Goal: Information Seeking & Learning: Learn about a topic

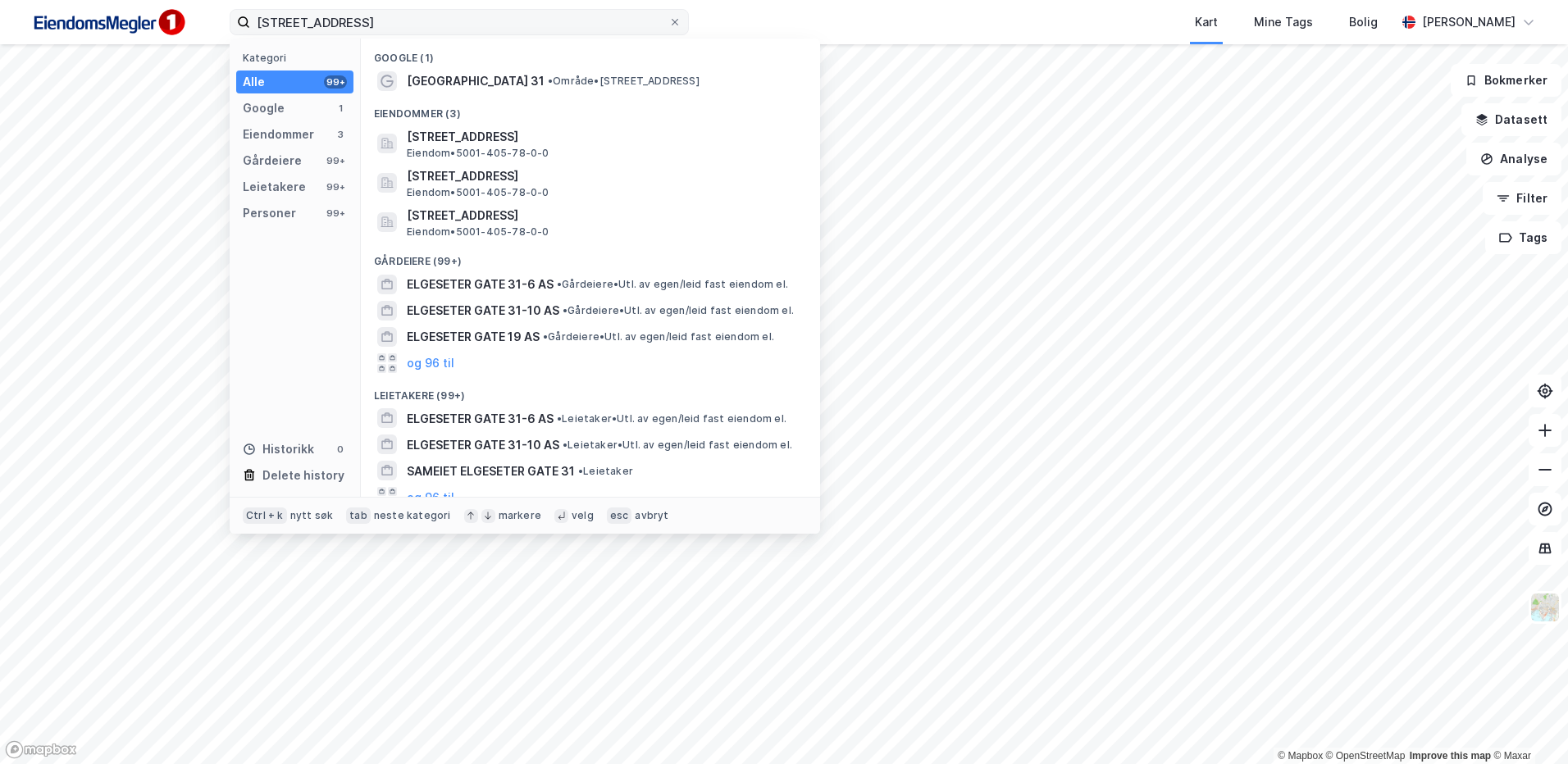
drag, startPoint x: 679, startPoint y: 19, endPoint x: 640, endPoint y: 19, distance: 39.0
click at [679, 19] on icon at bounding box center [675, 22] width 10 height 10
click at [668, 19] on input "[STREET_ADDRESS]" at bounding box center [459, 21] width 418 height 24
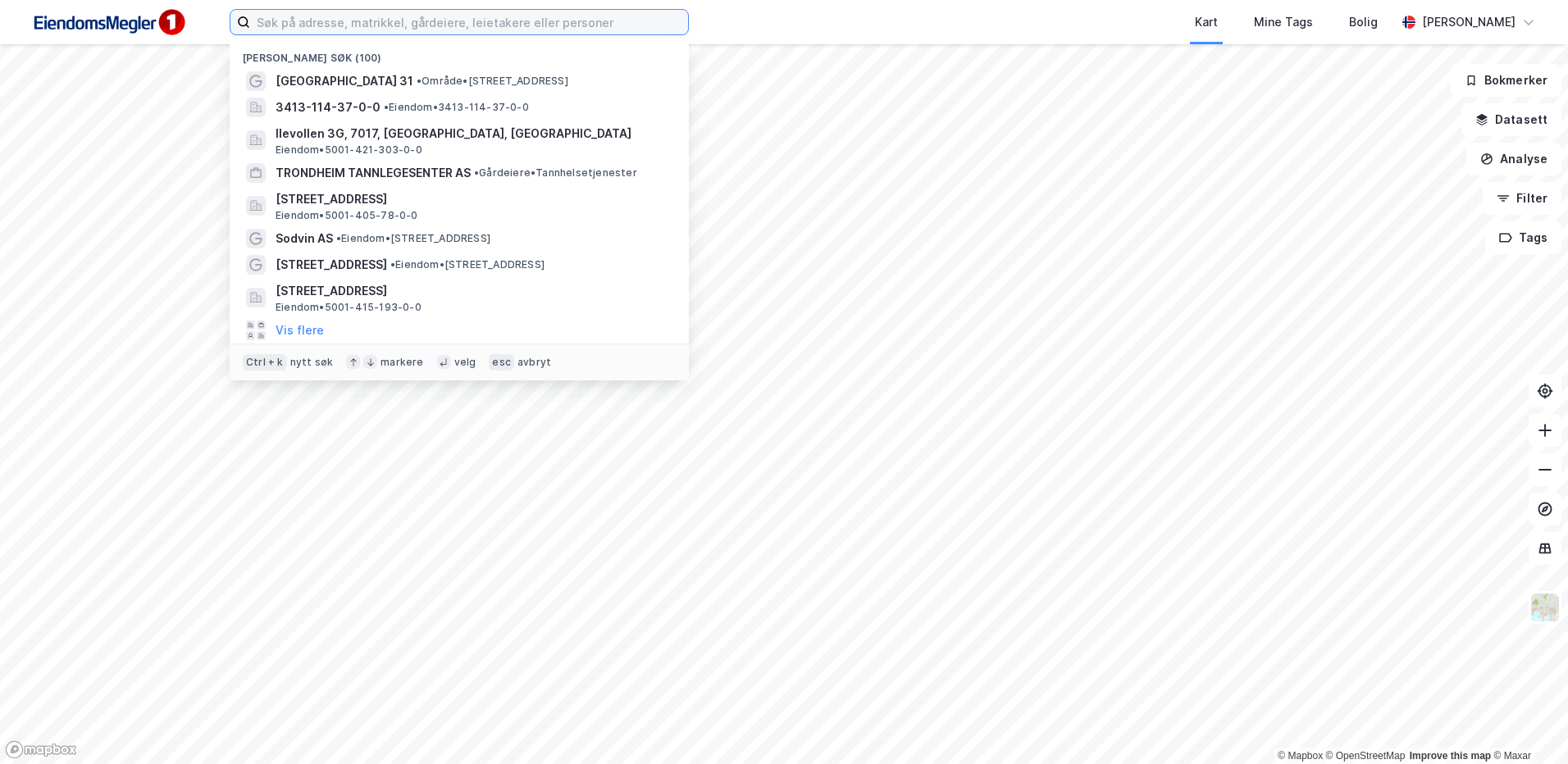
click at [435, 13] on input at bounding box center [469, 21] width 438 height 24
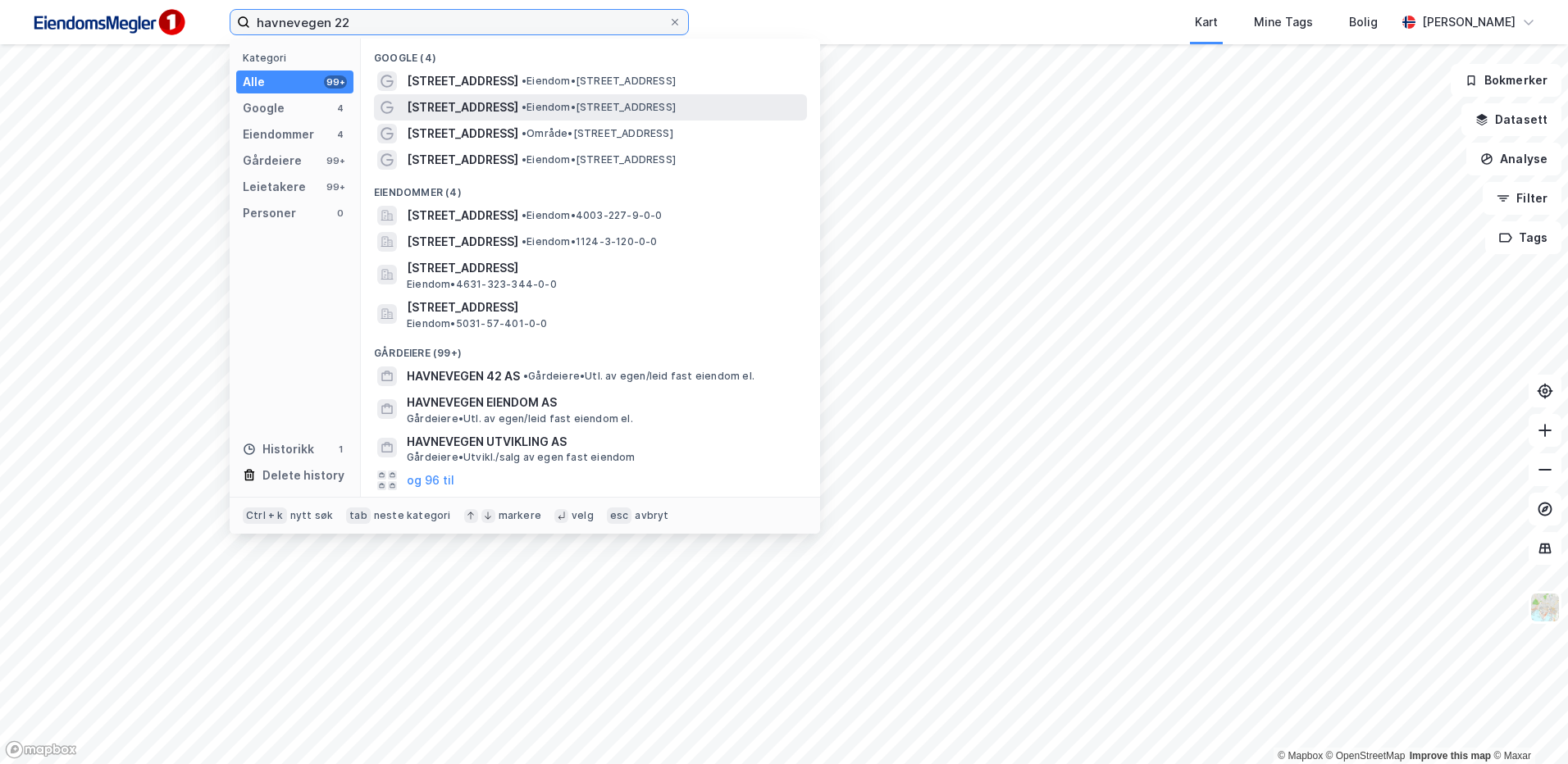
type input "havnevegen 22"
click at [534, 105] on span "• Eiendom • [STREET_ADDRESS]" at bounding box center [599, 106] width 154 height 13
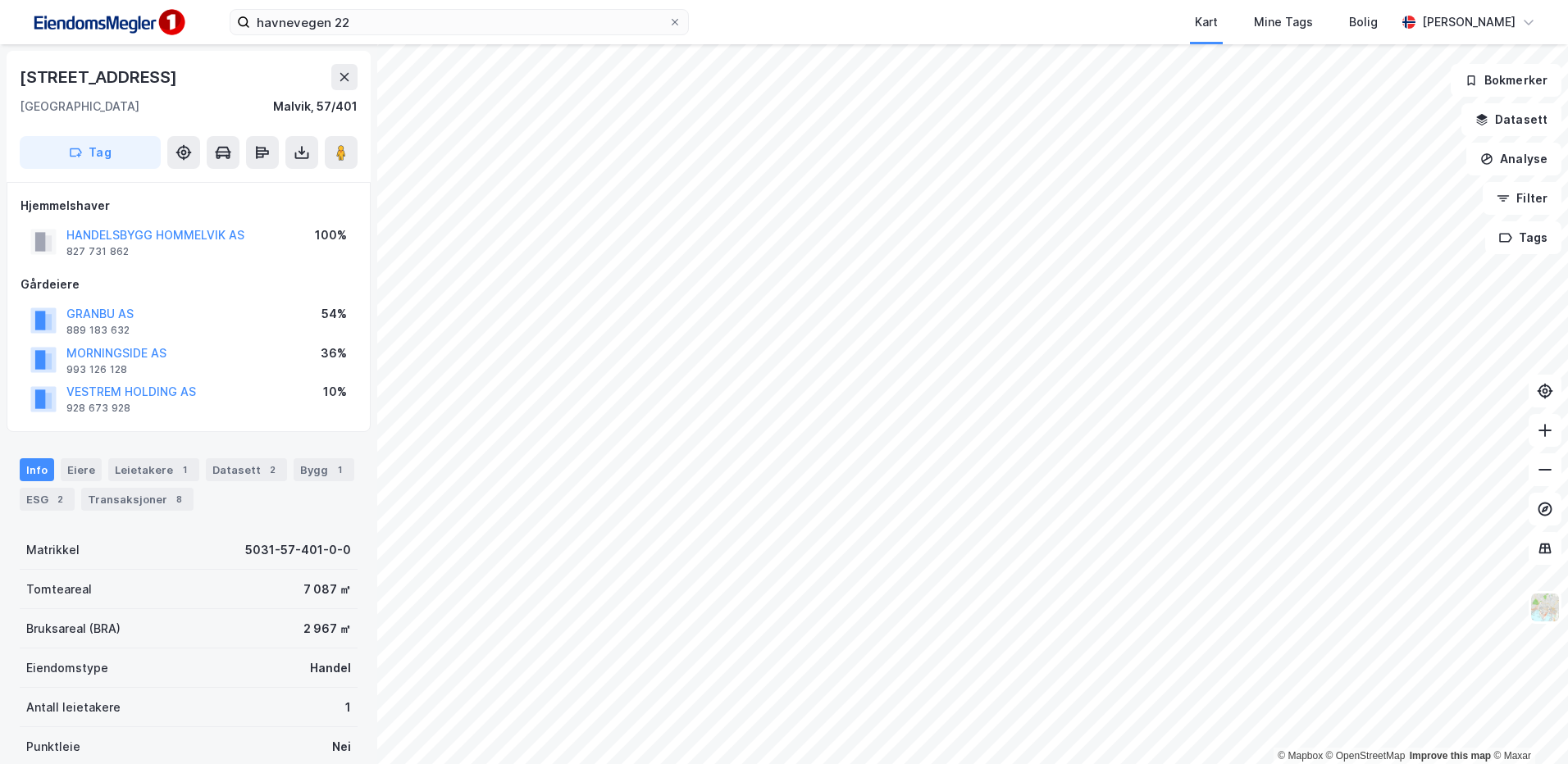
click at [52, 514] on div "Info [PERSON_NAME] 1 Datasett 2 Bygg 1 ESG 2 Transaksjoner 8" at bounding box center [188, 478] width 377 height 79
click at [52, 502] on div "2" at bounding box center [59, 499] width 17 height 17
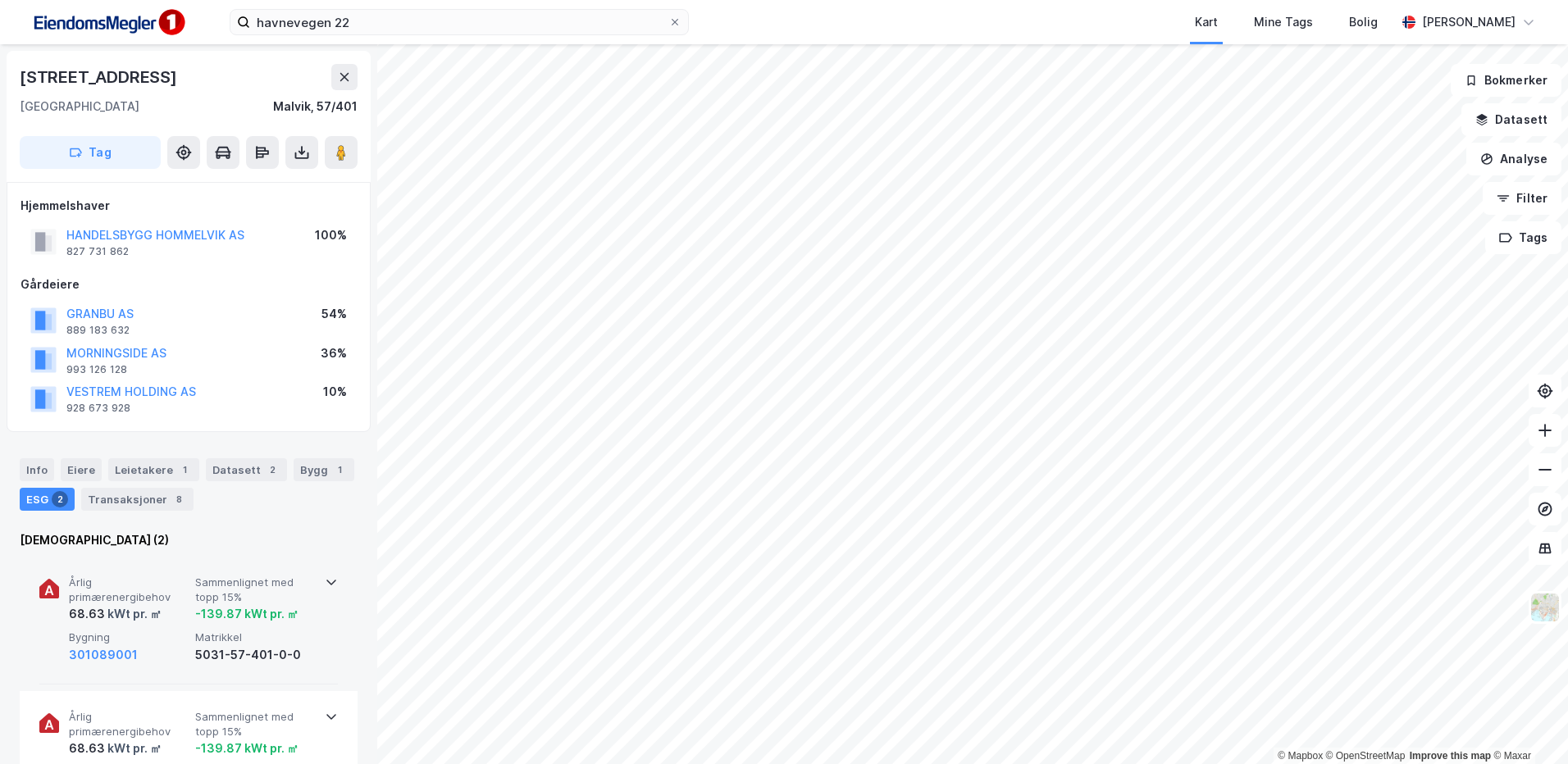
click at [317, 651] on div "Årlig primærenergibehov 68.63 kWt pr. ㎡ Sammenlignet med topp 15% -139.87 kWt p…" at bounding box center [188, 620] width 298 height 128
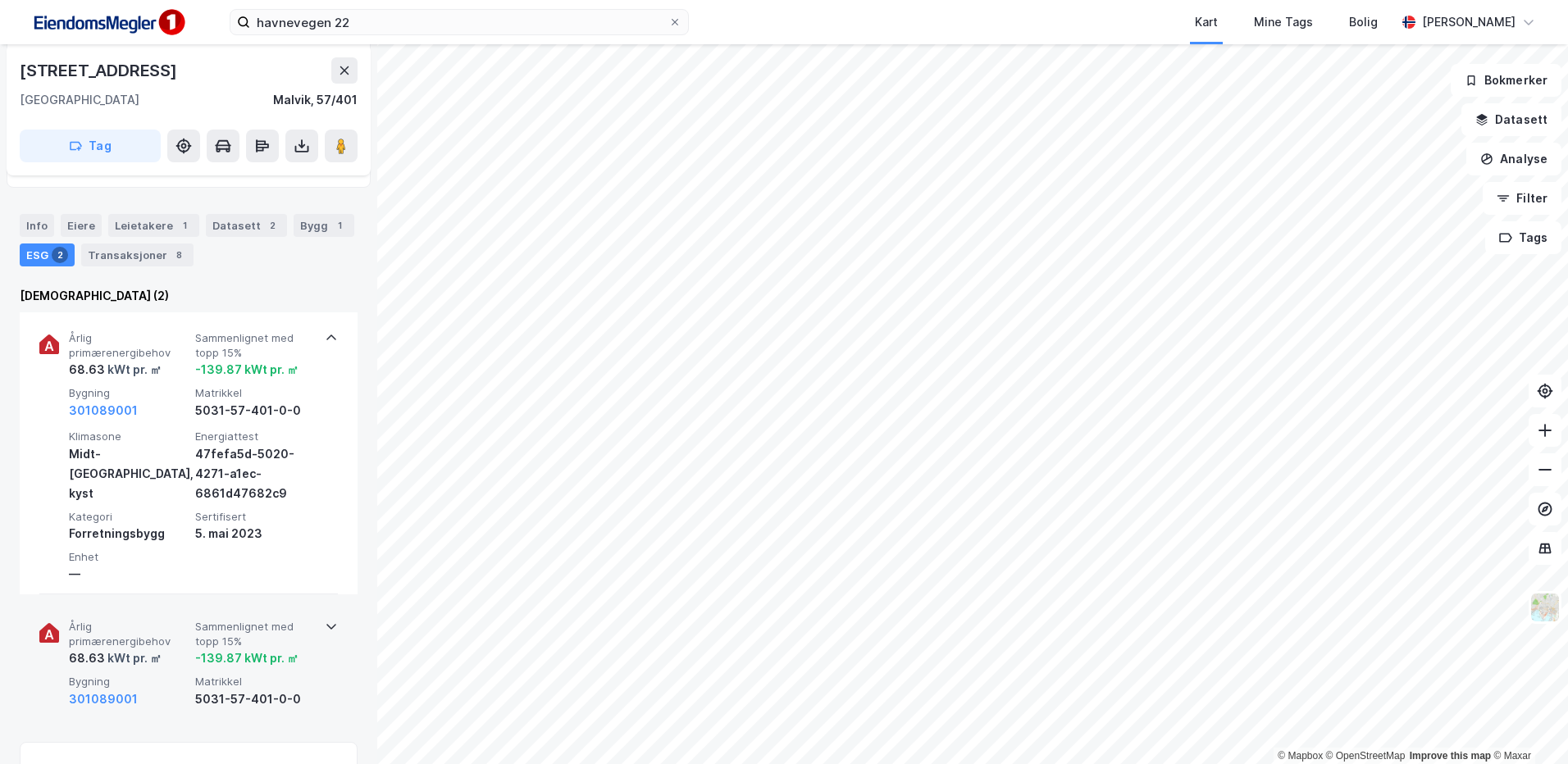
scroll to position [246, 0]
click at [324, 637] on div "Årlig primærenergibehov 68.63 kWt pr. ㎡ Sammenlignet med topp 15% -139.87 kWt p…" at bounding box center [188, 663] width 298 height 127
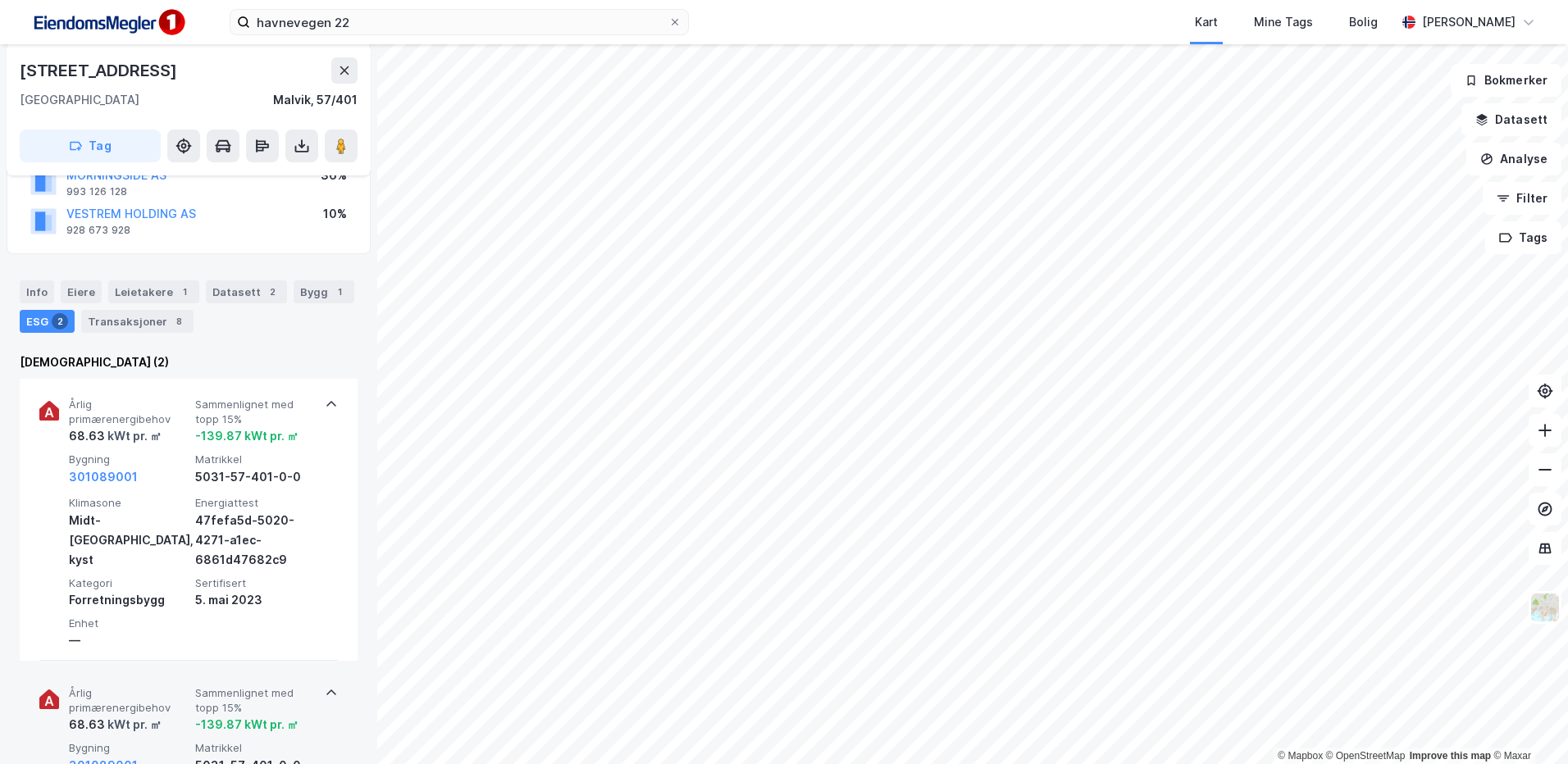
scroll to position [164, 0]
